Goal: Transaction & Acquisition: Purchase product/service

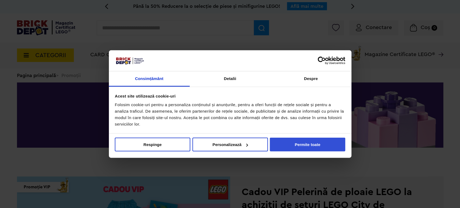
click at [308, 142] on button "Permite toate" at bounding box center [307, 145] width 75 height 14
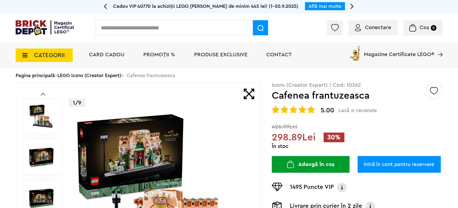
click at [37, 30] on img at bounding box center [45, 27] width 59 height 15
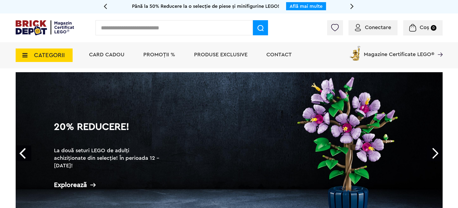
click at [109, 159] on h2 "La două seturi LEGO de adulți achiziționate din selecție! În perioada 12 - [DAT…" at bounding box center [108, 158] width 108 height 23
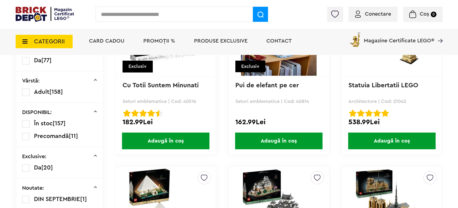
scroll to position [261, 0]
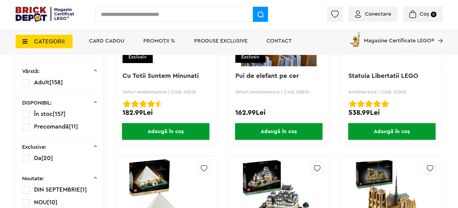
click at [26, 80] on label at bounding box center [25, 82] width 7 height 7
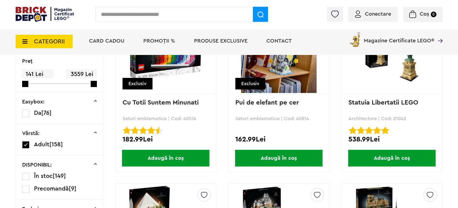
scroll to position [122, 0]
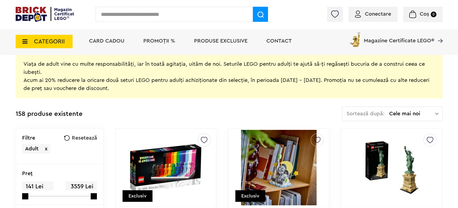
click at [41, 14] on img at bounding box center [45, 14] width 59 height 15
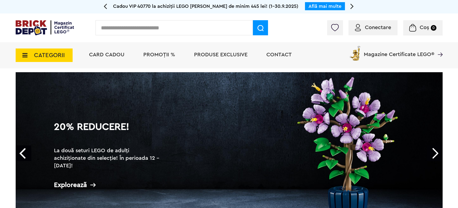
click at [118, 157] on h2 "La două seturi LEGO de adulți achiziționate din selecție! În perioada 12 - 28.0…" at bounding box center [108, 158] width 108 height 23
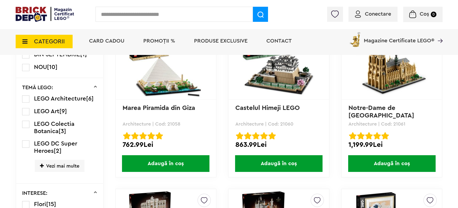
scroll to position [419, 0]
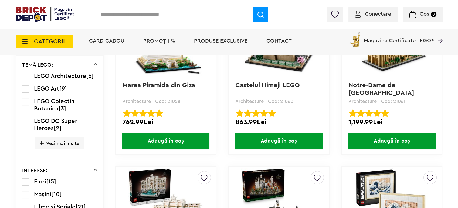
click at [267, 84] on link "Castelul Himeji LEGO" at bounding box center [267, 85] width 64 height 6
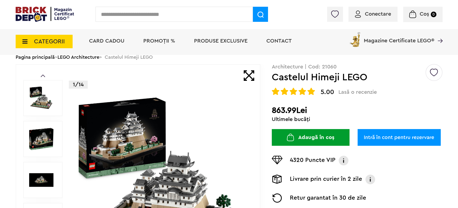
scroll to position [30, 0]
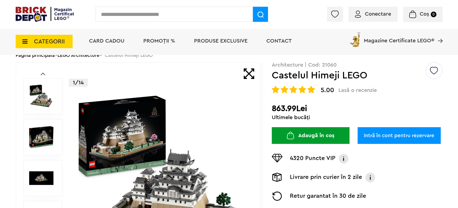
click at [330, 135] on button "Adaugă în coș" at bounding box center [311, 135] width 78 height 17
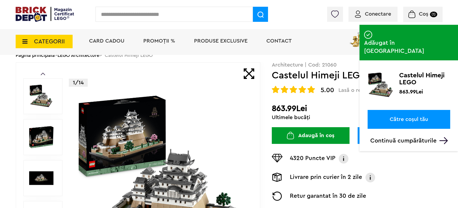
click at [408, 110] on link "Către coșul tău" at bounding box center [408, 119] width 83 height 19
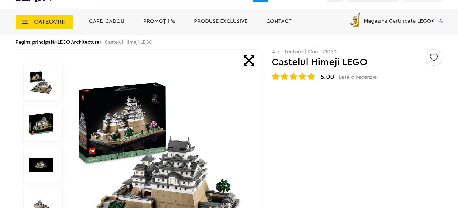
scroll to position [30, 0]
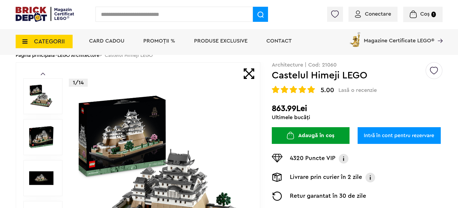
click at [157, 43] on span "PROMOȚII %" at bounding box center [159, 40] width 32 height 5
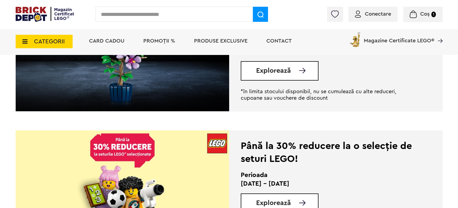
scroll to position [300, 0]
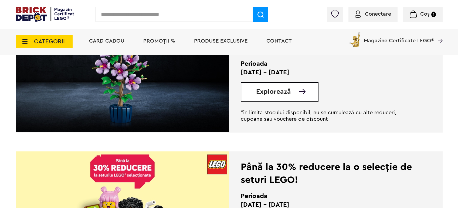
click at [290, 92] on link "Explorează" at bounding box center [287, 91] width 62 height 7
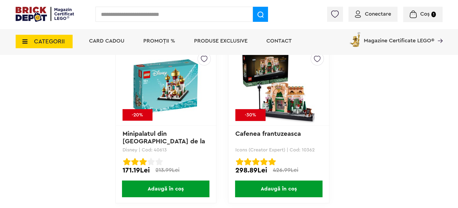
scroll to position [4374, 0]
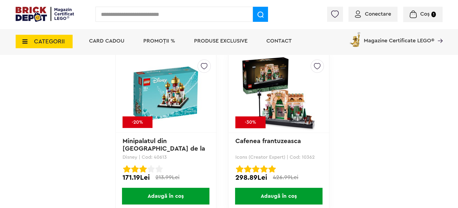
click at [268, 97] on img at bounding box center [278, 93] width 75 height 75
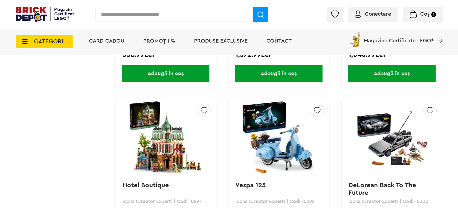
scroll to position [2996, 0]
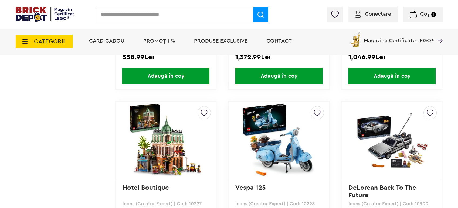
drag, startPoint x: 457, startPoint y: 107, endPoint x: 460, endPoint y: 118, distance: 11.3
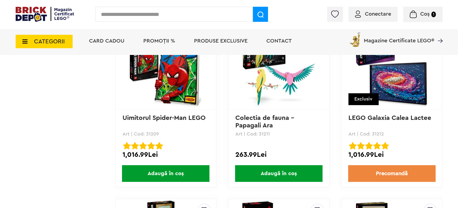
scroll to position [779, 0]
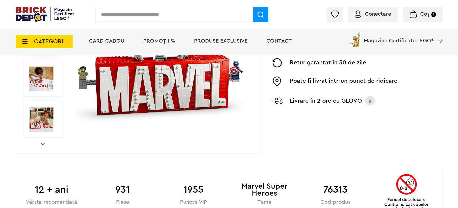
scroll to position [270, 0]
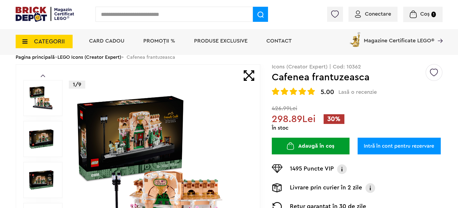
scroll to position [30, 0]
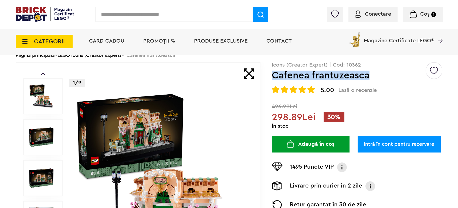
drag, startPoint x: 271, startPoint y: 76, endPoint x: 374, endPoint y: 77, distance: 103.0
click at [374, 77] on h1 "Cafenea frantuzeasca" at bounding box center [348, 76] width 153 height 10
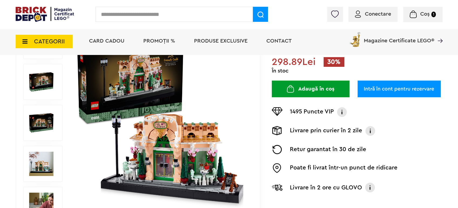
scroll to position [90, 0]
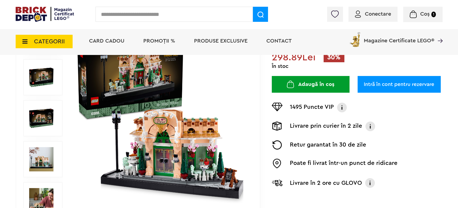
click at [159, 40] on span "PROMOȚII %" at bounding box center [159, 40] width 32 height 5
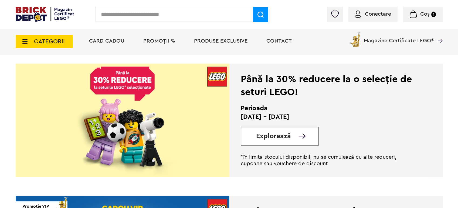
scroll to position [539, 0]
